Goal: Navigation & Orientation: Go to known website

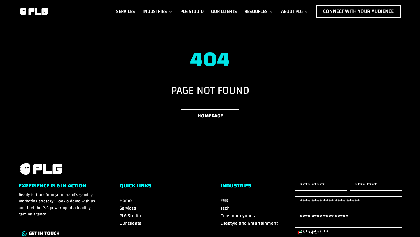
click at [216, 48] on h1 "404" at bounding box center [210, 61] width 383 height 27
click at [215, 65] on h1 "404" at bounding box center [210, 61] width 383 height 27
click at [209, 85] on h3 "PAGE NOT FOUND" at bounding box center [210, 91] width 383 height 13
click at [206, 106] on div "404 PAGE NOT FOUND Homepage" at bounding box center [210, 85] width 383 height 75
click at [206, 111] on link "Homepage" at bounding box center [209, 116] width 59 height 14
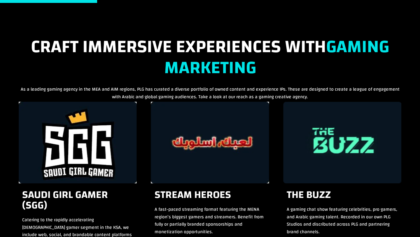
scroll to position [474, 0]
